Goal: Task Accomplishment & Management: Complete application form

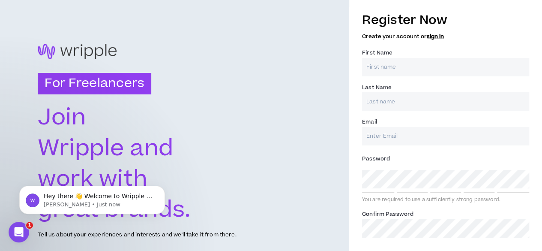
click at [460, 73] on input "First Name *" at bounding box center [445, 67] width 167 height 18
type input "Wisdom"
type input "Emumwen"
click at [426, 136] on input "Email *" at bounding box center [445, 136] width 167 height 18
type input "[EMAIL_ADDRESS][DOMAIN_NAME]"
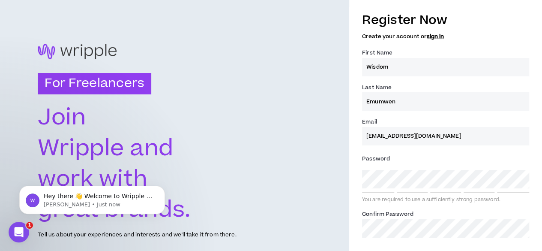
drag, startPoint x: 460, startPoint y: 135, endPoint x: 312, endPoint y: 141, distance: 148.4
click at [312, 141] on div "For Freelancers Join Wripple and work with great brands. Tell us about your exp…" at bounding box center [271, 141] width 542 height 283
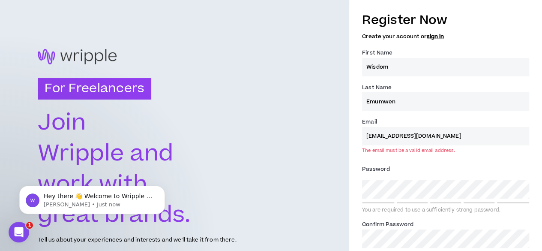
type input "[EMAIL_ADDRESS][DOMAIN_NAME]"
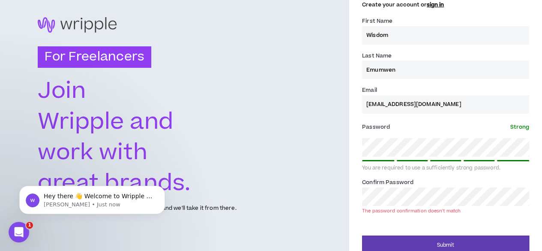
scroll to position [37, 0]
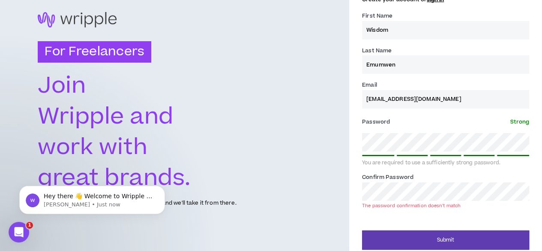
click at [357, 147] on div "Register Now Create your account or sign in First Name * Wisdom Last Name * Emu…" at bounding box center [445, 109] width 193 height 279
click at [310, 193] on div "For Freelancers Join Wripple and work with great brands. Tell us about your exp…" at bounding box center [271, 109] width 542 height 293
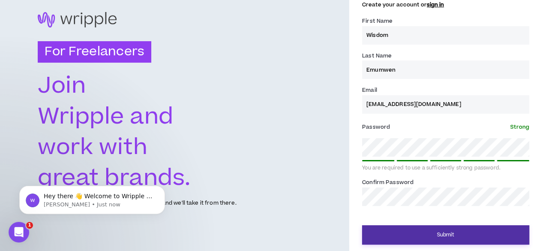
click at [430, 230] on button "Submit" at bounding box center [445, 234] width 167 height 19
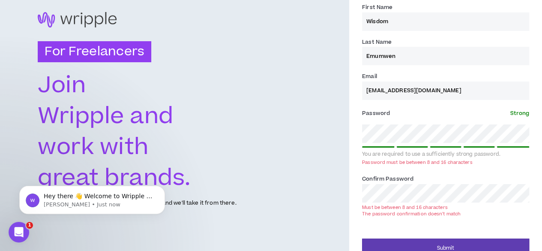
scroll to position [42, 0]
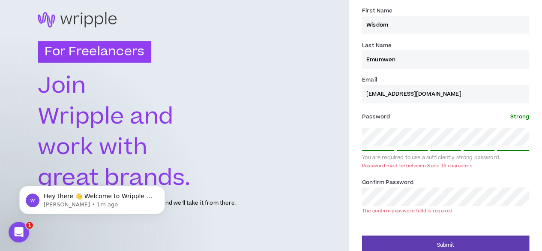
drag, startPoint x: 416, startPoint y: 126, endPoint x: 348, endPoint y: 134, distance: 68.2
click at [348, 134] on div "For Freelancers Join Wripple and work with great brands. Tell us about your exp…" at bounding box center [271, 109] width 542 height 303
click at [279, 138] on div "For Freelancers Join Wripple and work with great brands. Tell us about your exp…" at bounding box center [271, 109] width 542 height 303
click at [275, 129] on div "For Freelancers Join Wripple and work with great brands. Tell us about your exp…" at bounding box center [174, 109] width 349 height 303
click at [351, 139] on div "Register Now Create your account or sign in First Name * Wisdom Last Name * Emu…" at bounding box center [445, 110] width 193 height 290
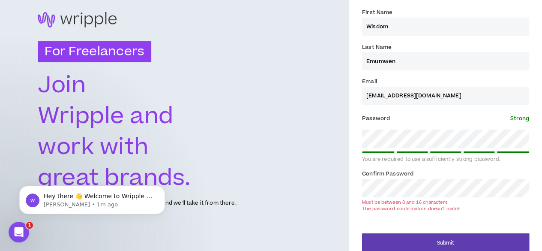
scroll to position [45, 0]
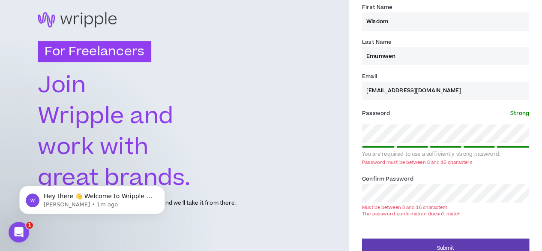
click at [336, 200] on div "For Freelancers Join Wripple and work with great brands. Tell us about your exp…" at bounding box center [271, 110] width 542 height 310
click at [255, 137] on div "For Freelancers Join Wripple and work with great brands. Tell us about your exp…" at bounding box center [271, 110] width 542 height 310
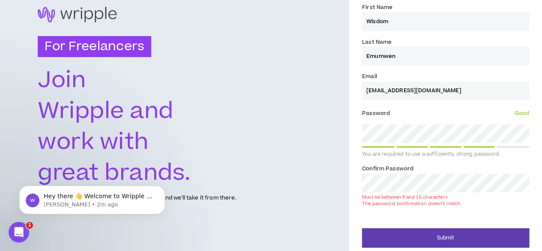
scroll to position [40, 0]
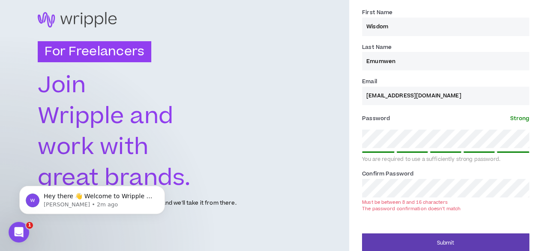
click at [346, 186] on div "For Freelancers Join Wripple and work with great brands. Tell us about your exp…" at bounding box center [271, 110] width 542 height 300
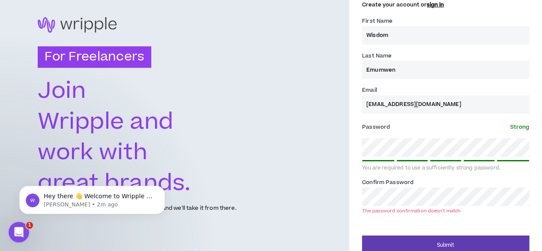
scroll to position [37, 0]
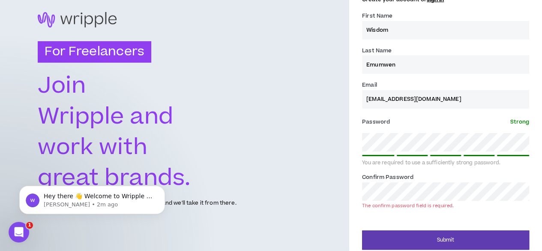
click at [328, 157] on div "For Freelancers Join Wripple and work with great brands. Tell us about your exp…" at bounding box center [174, 109] width 349 height 293
click at [332, 147] on div "For Freelancers Join Wripple and work with great brands. Tell us about your exp…" at bounding box center [271, 109] width 542 height 293
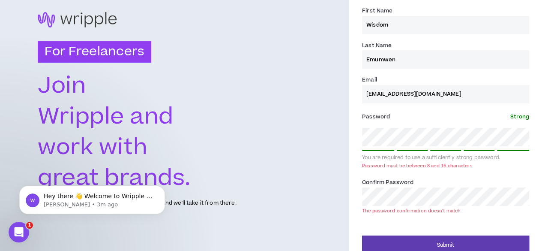
scroll to position [45, 0]
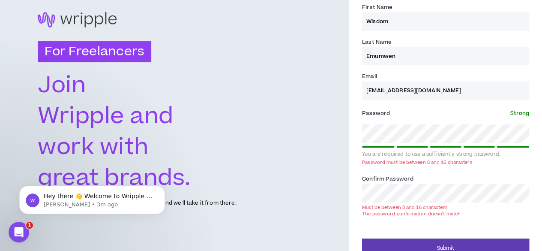
click at [303, 129] on div "For Freelancers Join Wripple and work with great brands. Tell us about your exp…" at bounding box center [271, 110] width 542 height 310
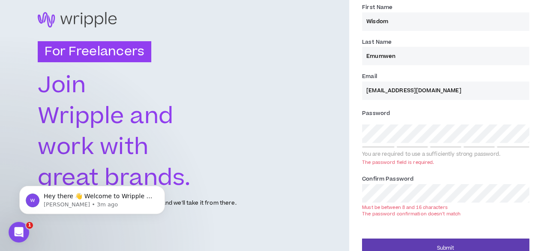
click at [315, 201] on div "For Freelancers Join Wripple and work with great brands. Tell us about your exp…" at bounding box center [271, 110] width 542 height 310
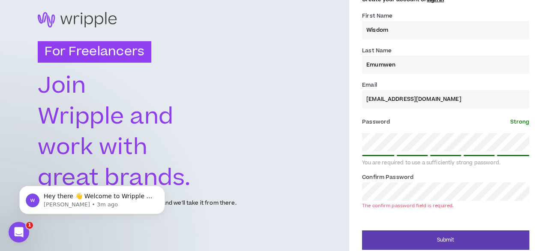
scroll to position [42, 0]
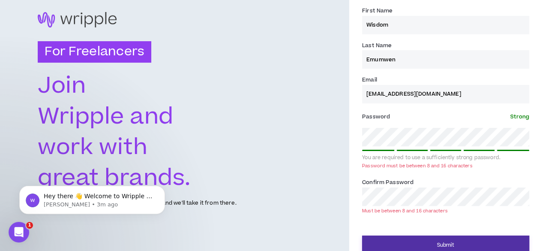
click at [471, 241] on button "Submit" at bounding box center [445, 244] width 167 height 19
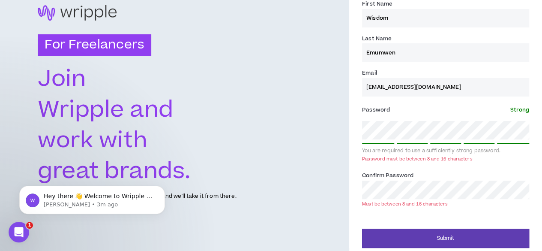
scroll to position [52, 0]
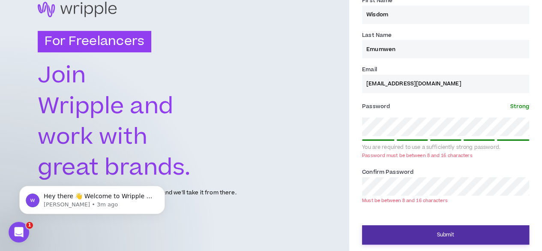
click at [471, 234] on button "Submit" at bounding box center [445, 234] width 167 height 19
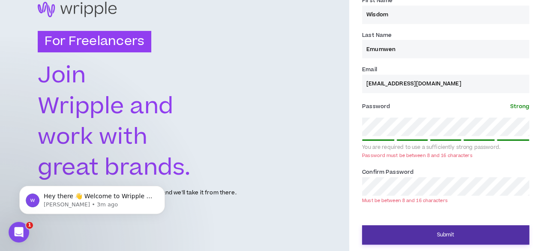
click at [470, 232] on button "Submit" at bounding box center [445, 234] width 167 height 19
click at [444, 234] on button "Submit" at bounding box center [445, 234] width 167 height 19
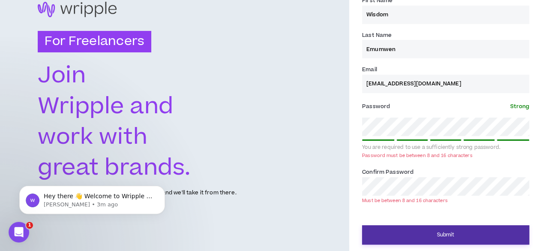
click at [444, 234] on button "Submit" at bounding box center [445, 234] width 167 height 19
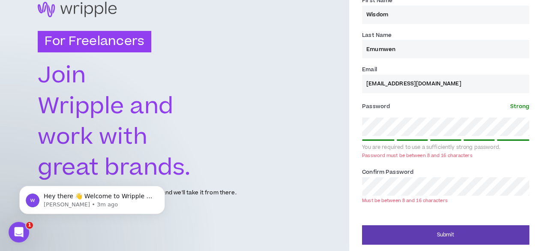
click at [396, 156] on div "Password must be between 8 and 16 characters" at bounding box center [417, 155] width 110 height 6
click at [320, 128] on div "For Freelancers Join Wripple and work with great brands. Tell us about your exp…" at bounding box center [271, 99] width 542 height 303
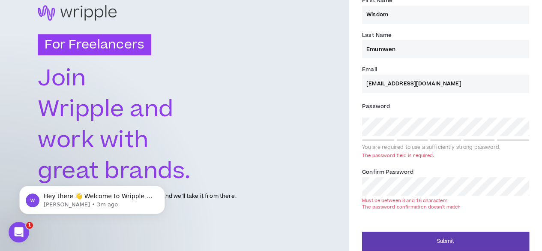
scroll to position [56, 0]
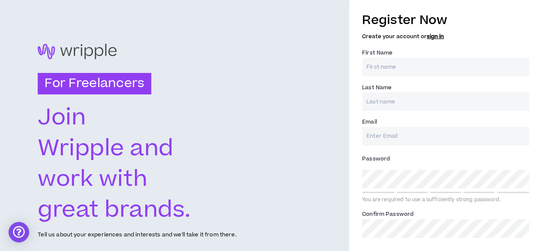
drag, startPoint x: 447, startPoint y: 66, endPoint x: 450, endPoint y: 72, distance: 6.1
click at [447, 66] on input "First Name *" at bounding box center [445, 67] width 167 height 18
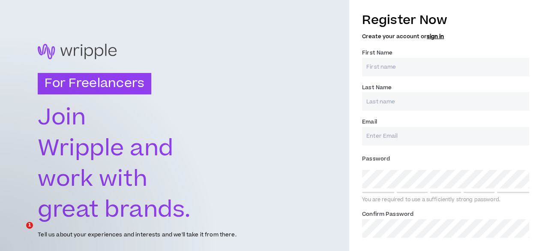
type input "Wisdom"
type input "Emumwen"
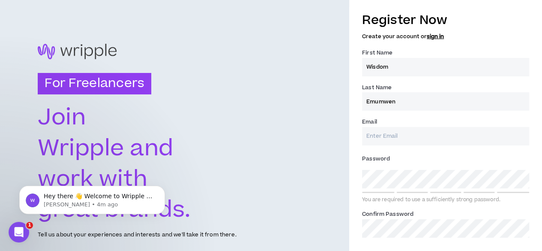
click at [431, 138] on input "Email *" at bounding box center [445, 136] width 167 height 18
type input "[EMAIL_ADDRESS][DOMAIN_NAME]"
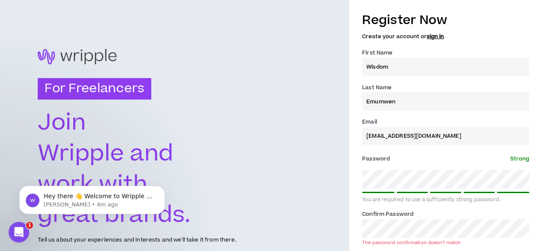
click at [299, 198] on div "For Freelancers Join Wripple and work with great brands. Tell us about your exp…" at bounding box center [271, 146] width 542 height 293
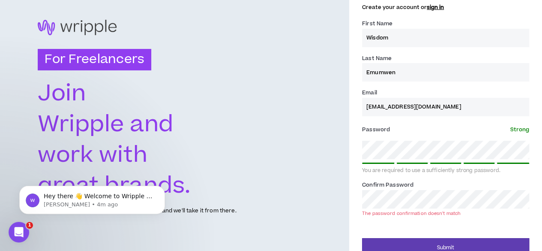
scroll to position [42, 0]
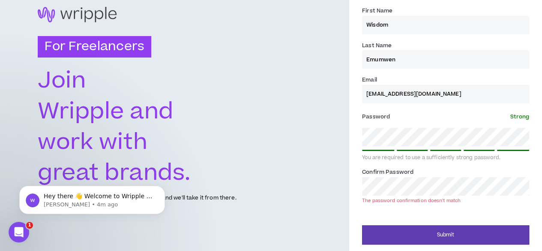
click at [318, 189] on div "For Freelancers Join Wripple and work with great brands. Tell us about your exp…" at bounding box center [271, 104] width 542 height 293
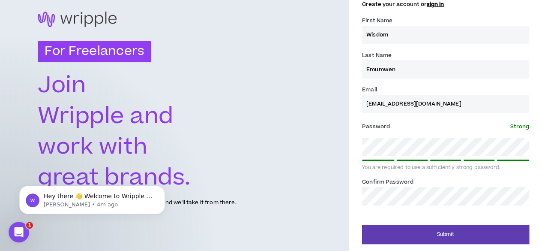
scroll to position [32, 0]
click at [362, 225] on button "Submit" at bounding box center [445, 234] width 167 height 19
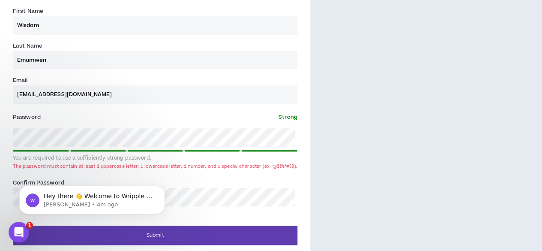
scroll to position [318, 0]
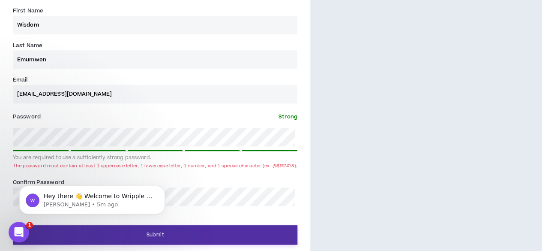
click at [198, 229] on button "Submit" at bounding box center [155, 234] width 285 height 19
click at [194, 229] on button "Submit" at bounding box center [155, 234] width 285 height 19
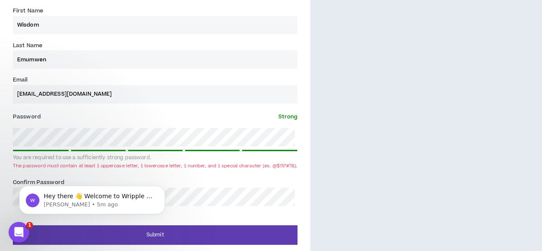
click at [122, 133] on div "Hey there 👋 Welcome to Wripple 🙌 Take a look around! If you have any questions,…" at bounding box center [92, 160] width 158 height 107
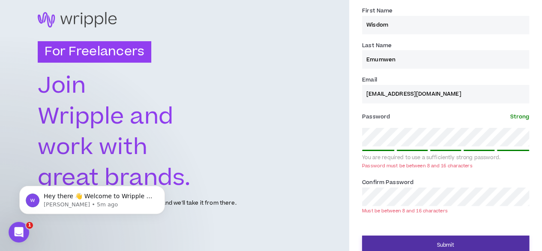
click at [471, 247] on button "Submit" at bounding box center [445, 244] width 167 height 19
click at [459, 249] on button "Submit" at bounding box center [445, 244] width 167 height 19
click at [453, 243] on button "Submit" at bounding box center [445, 244] width 167 height 19
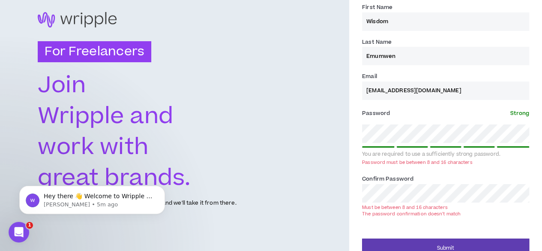
scroll to position [59, 0]
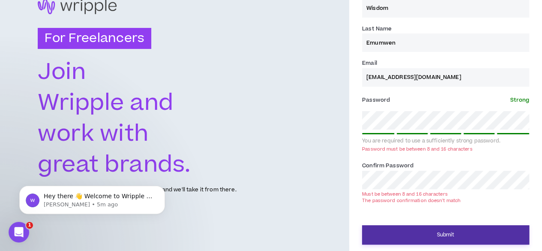
click at [397, 234] on button "Submit" at bounding box center [445, 234] width 167 height 19
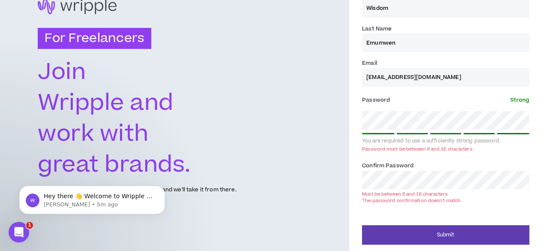
click at [345, 134] on div "For Freelancers Join Wripple and work with great brands. Tell us about your exp…" at bounding box center [271, 96] width 542 height 310
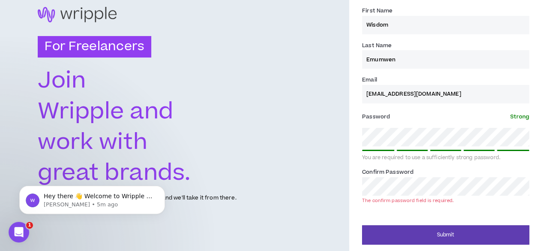
scroll to position [32, 0]
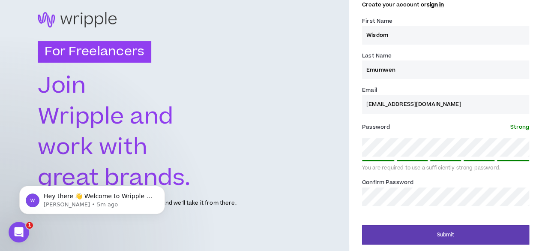
click at [362, 225] on button "Submit" at bounding box center [445, 234] width 167 height 19
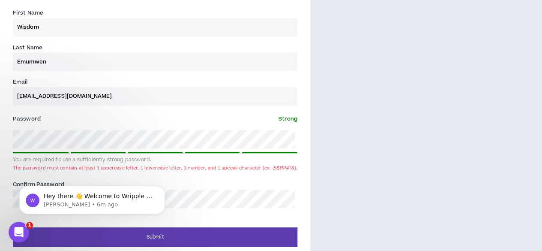
scroll to position [318, 0]
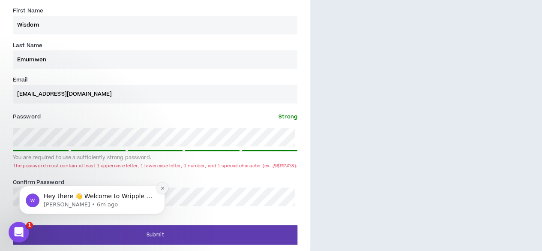
click at [164, 189] on icon "Dismiss notification" at bounding box center [162, 188] width 5 height 5
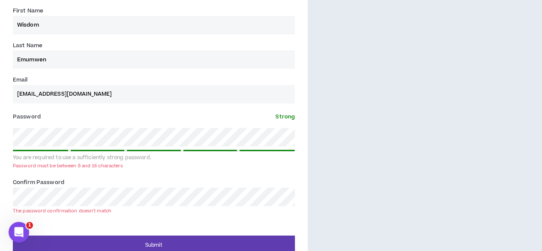
scroll to position [42, 0]
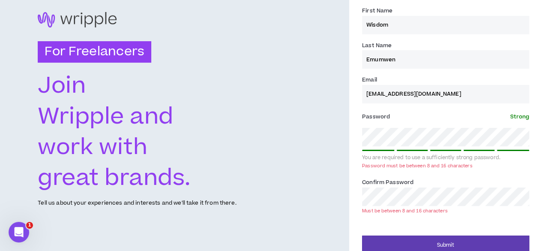
click at [427, 234] on div "Submit" at bounding box center [445, 242] width 167 height 26
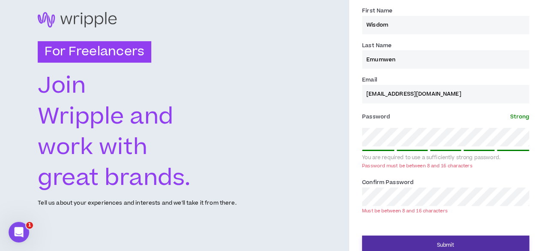
click at [426, 240] on button "Submit" at bounding box center [445, 244] width 167 height 19
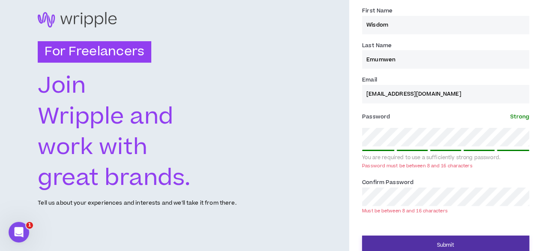
click at [426, 240] on button "Submit" at bounding box center [445, 244] width 167 height 19
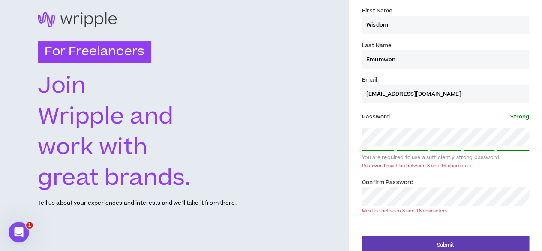
click at [325, 141] on div "For Freelancers Join Wripple and work with great brands. Tell us about your exp…" at bounding box center [271, 109] width 542 height 303
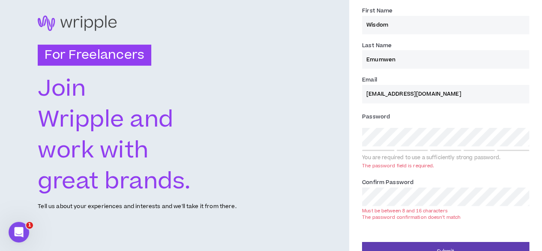
scroll to position [45, 0]
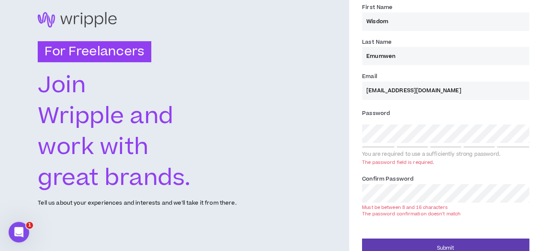
click at [333, 199] on div "For Freelancers Join Wripple and work with great brands. Tell us about your exp…" at bounding box center [271, 110] width 542 height 310
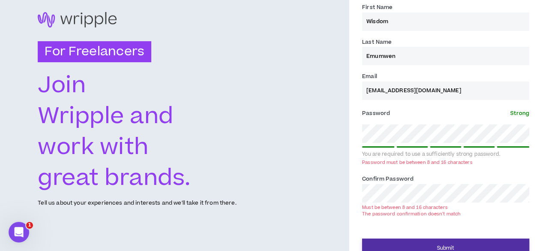
click at [464, 241] on button "Submit" at bounding box center [445, 247] width 167 height 19
click at [291, 146] on div "For Freelancers Join Wripple and work with great brands. Tell us about your exp…" at bounding box center [271, 110] width 542 height 310
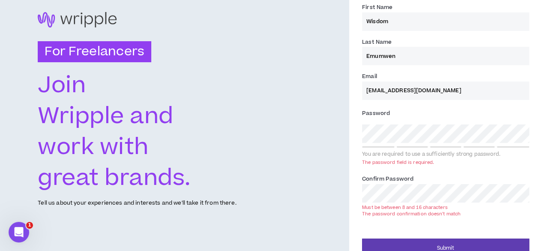
click at [215, 198] on div "For Freelancers Join Wripple and work with great brands. Tell us about your exp…" at bounding box center [271, 110] width 542 height 310
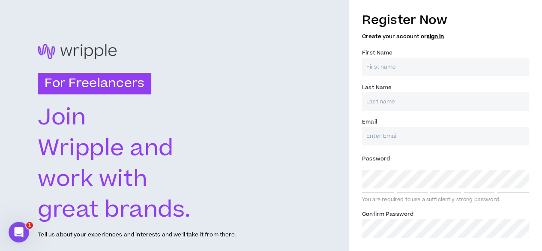
click at [436, 34] on link "sign in" at bounding box center [435, 37] width 17 height 8
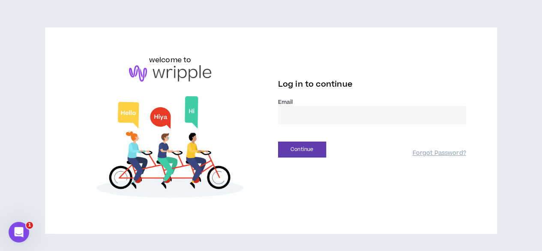
click at [335, 118] on input "email" at bounding box center [372, 115] width 188 height 18
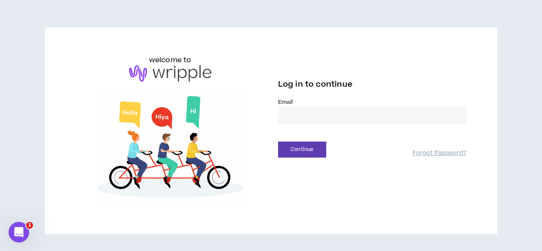
type input "**********"
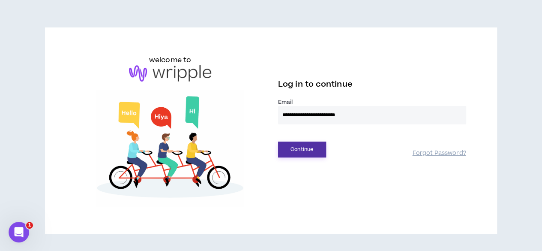
click at [304, 144] on button "Continue" at bounding box center [302, 149] width 48 height 16
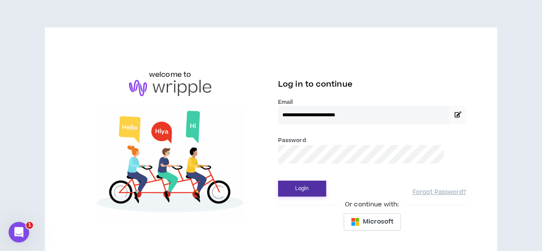
click at [296, 190] on button "Login" at bounding box center [302, 188] width 48 height 16
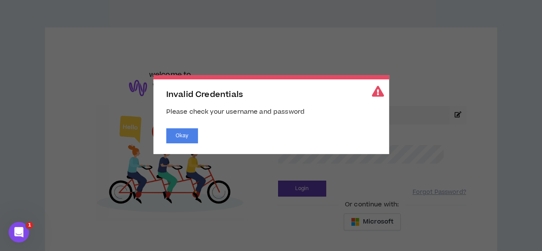
click at [187, 124] on div "Invalid Credentials Please check your username and password Okay" at bounding box center [271, 114] width 236 height 79
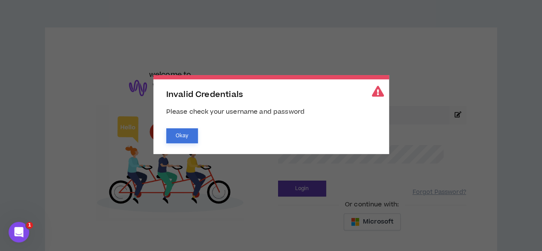
click at [185, 130] on button "Okay" at bounding box center [182, 135] width 32 height 15
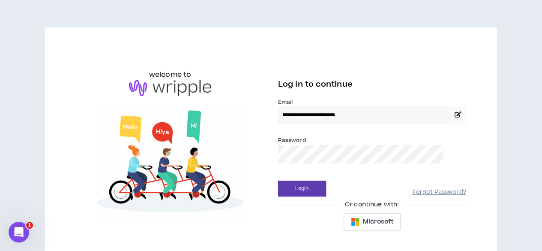
click at [416, 192] on link "Forgot Password?" at bounding box center [439, 192] width 54 height 8
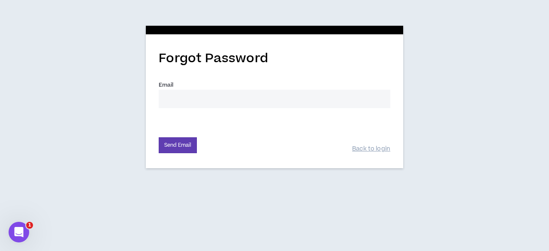
click at [257, 103] on input "Email *" at bounding box center [274, 99] width 231 height 18
type input "[EMAIL_ADDRESS][DOMAIN_NAME]"
click at [195, 140] on button "Send Email" at bounding box center [178, 145] width 38 height 16
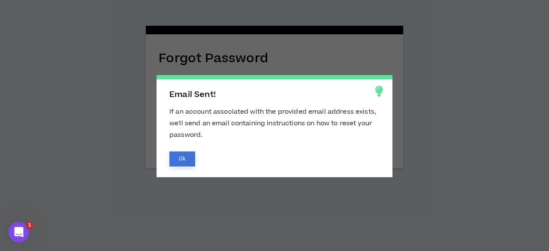
click at [180, 160] on button "Ok" at bounding box center [182, 158] width 26 height 15
